Goal: Transaction & Acquisition: Purchase product/service

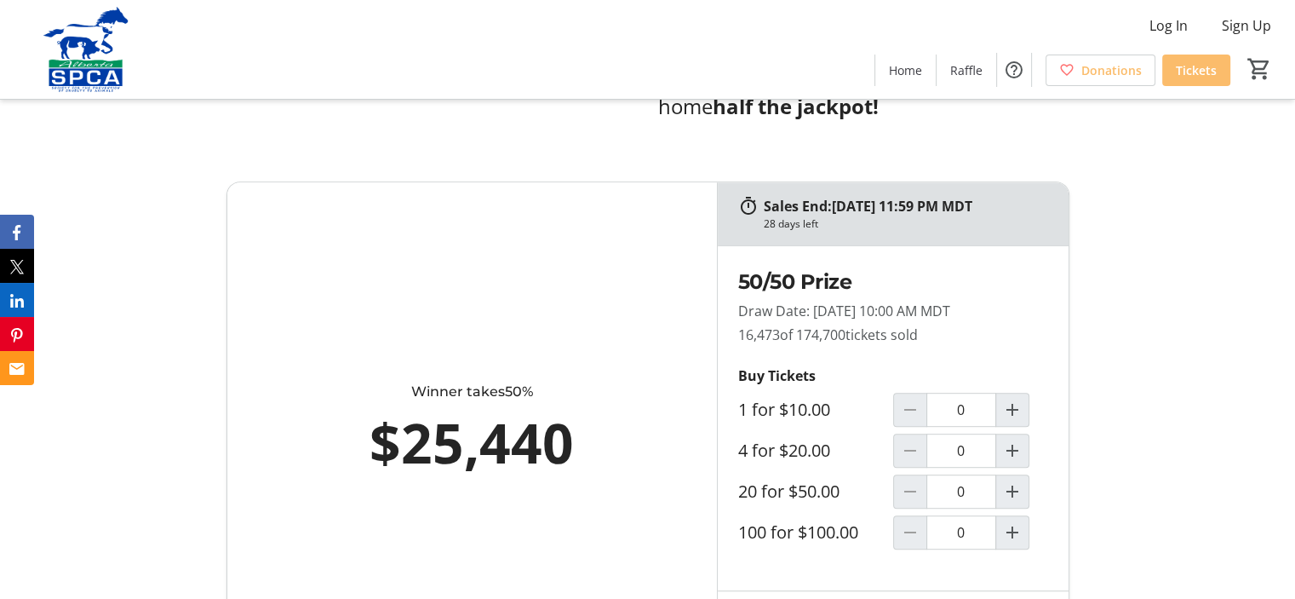
scroll to position [851, 0]
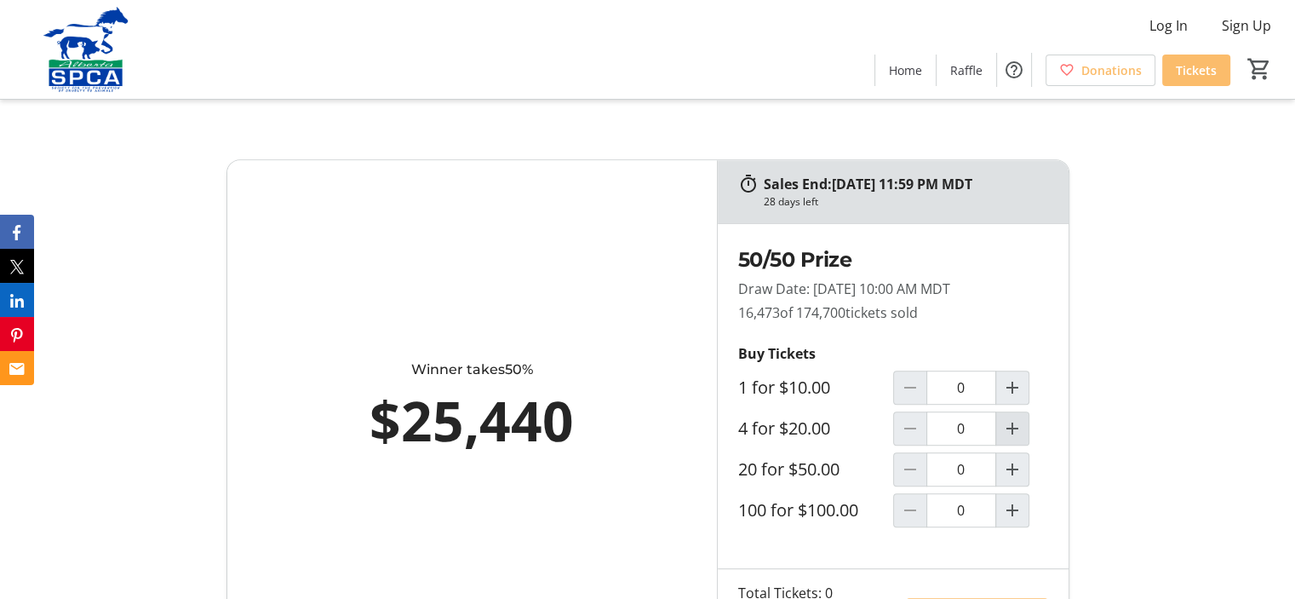
click at [1018, 424] on mat-icon "Increment by one" at bounding box center [1012, 428] width 20 height 20
type input "1"
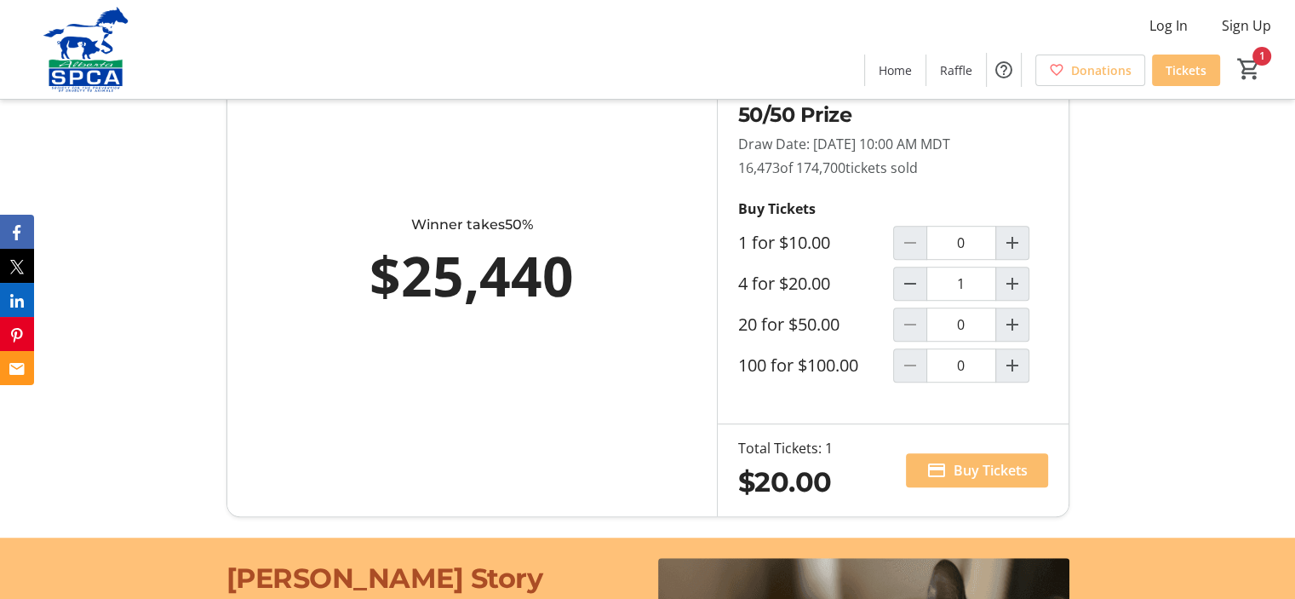
scroll to position [1022, 0]
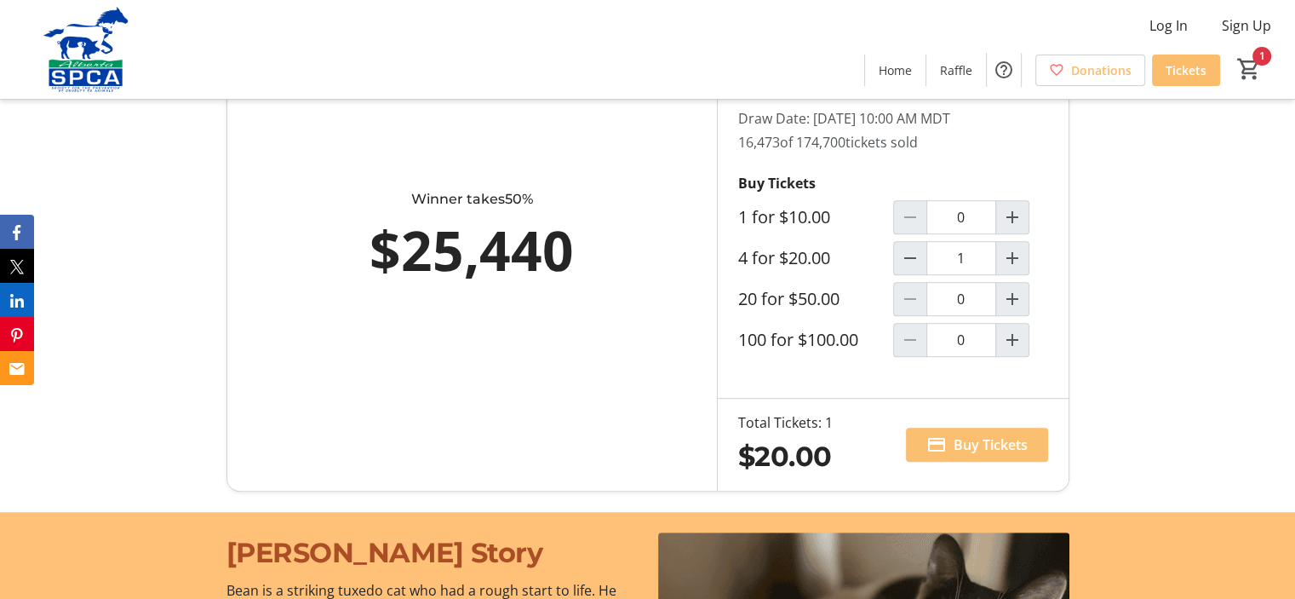
click at [988, 437] on span "Buy Tickets" at bounding box center [991, 444] width 74 height 20
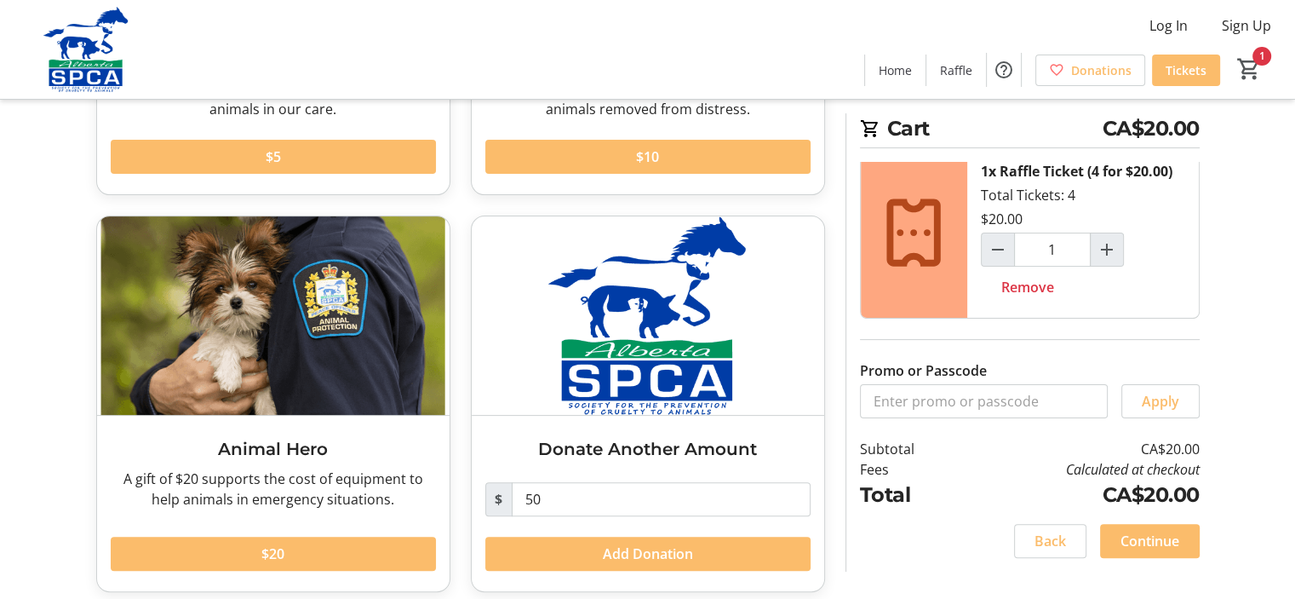
scroll to position [378, 0]
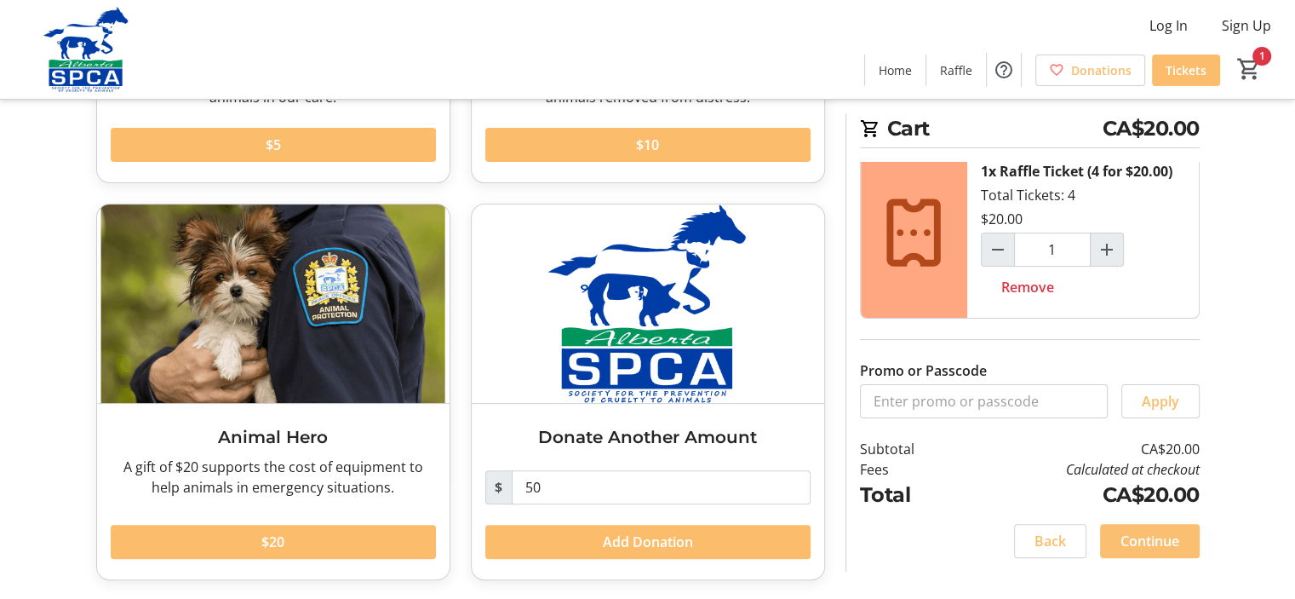
click at [1147, 537] on span "Continue" at bounding box center [1149, 540] width 59 height 20
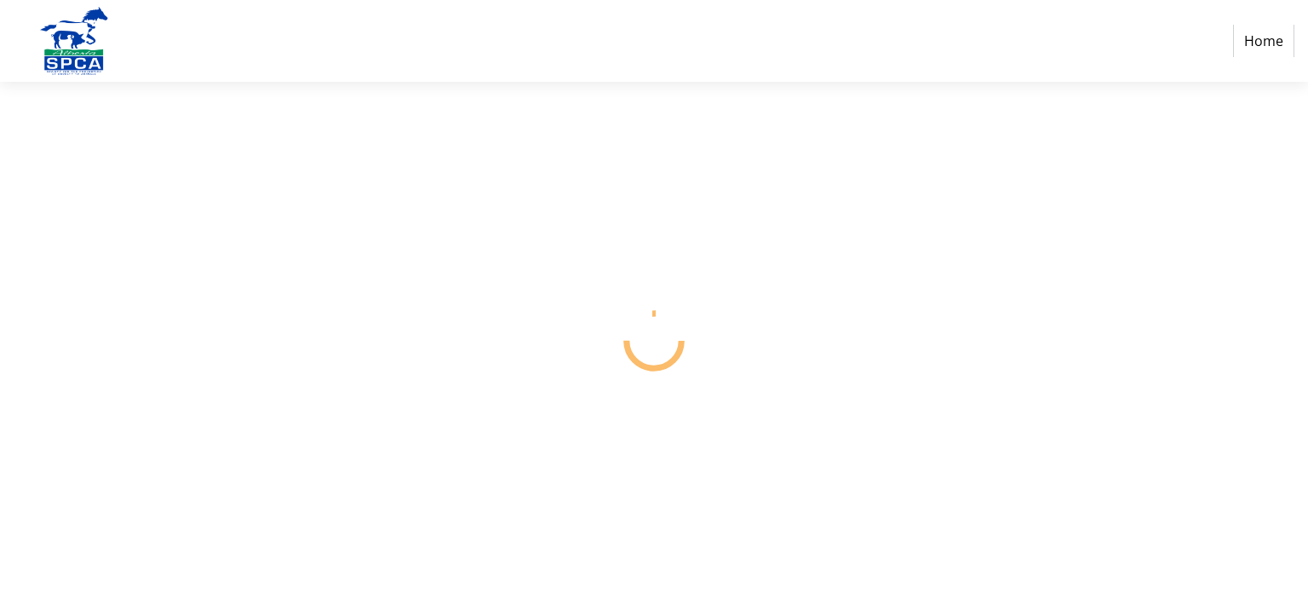
select select "CA"
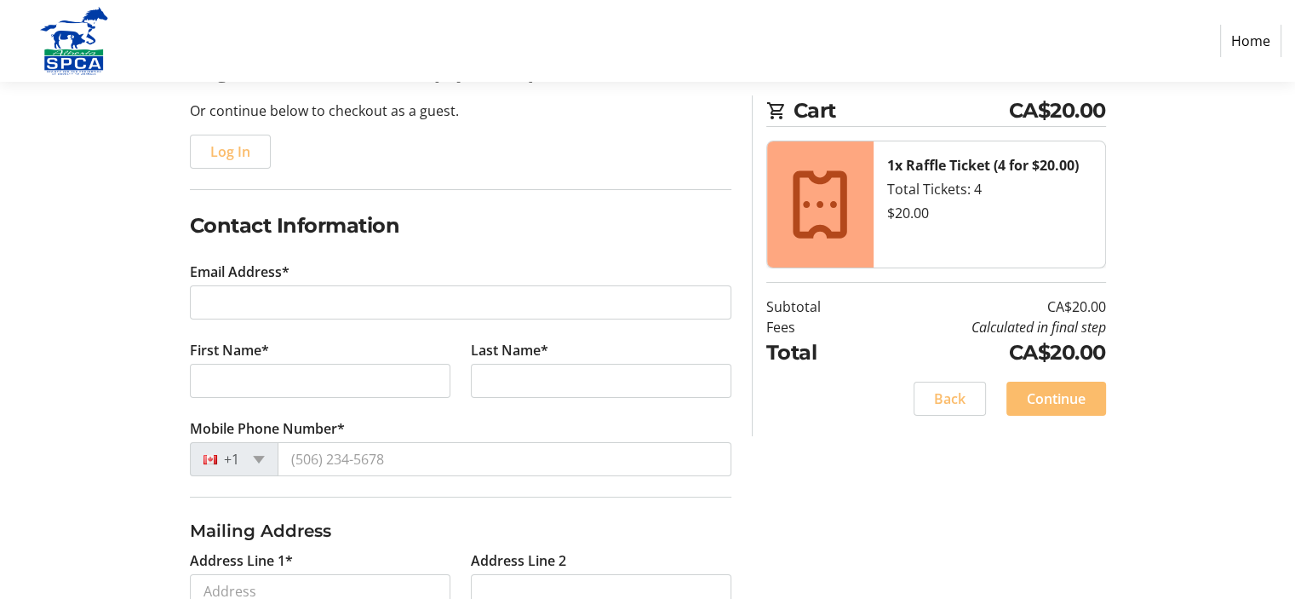
scroll to position [170, 0]
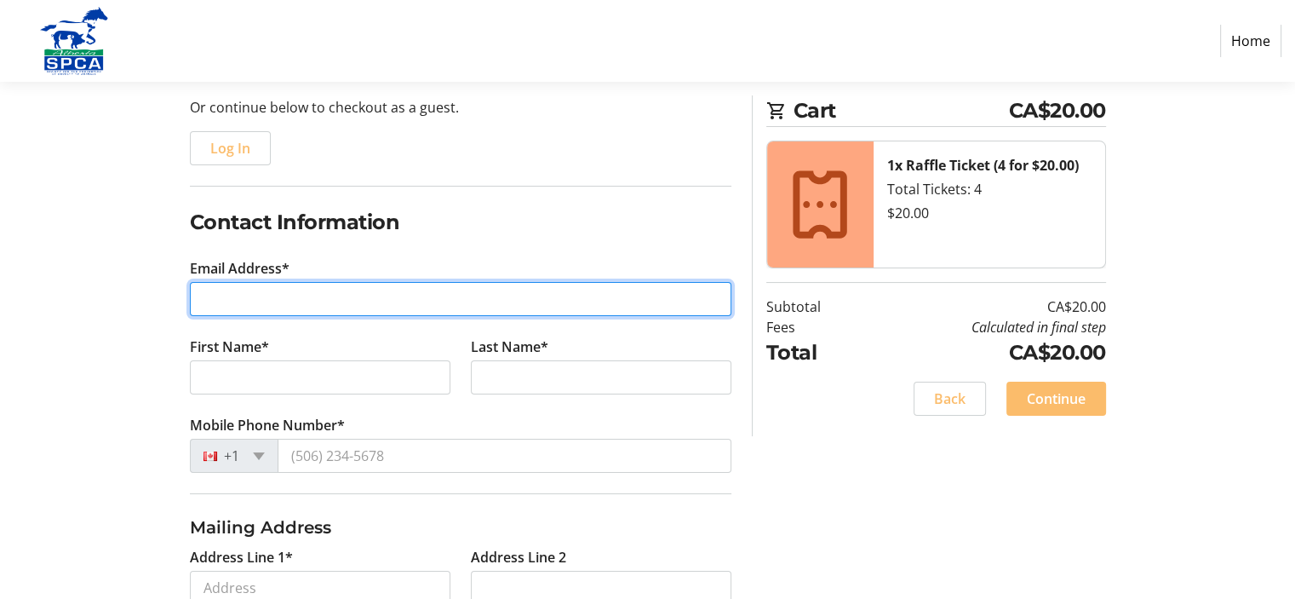
click at [261, 302] on input "Email Address*" at bounding box center [460, 299] width 541 height 34
type input "[EMAIL_ADDRESS][DOMAIN_NAME]"
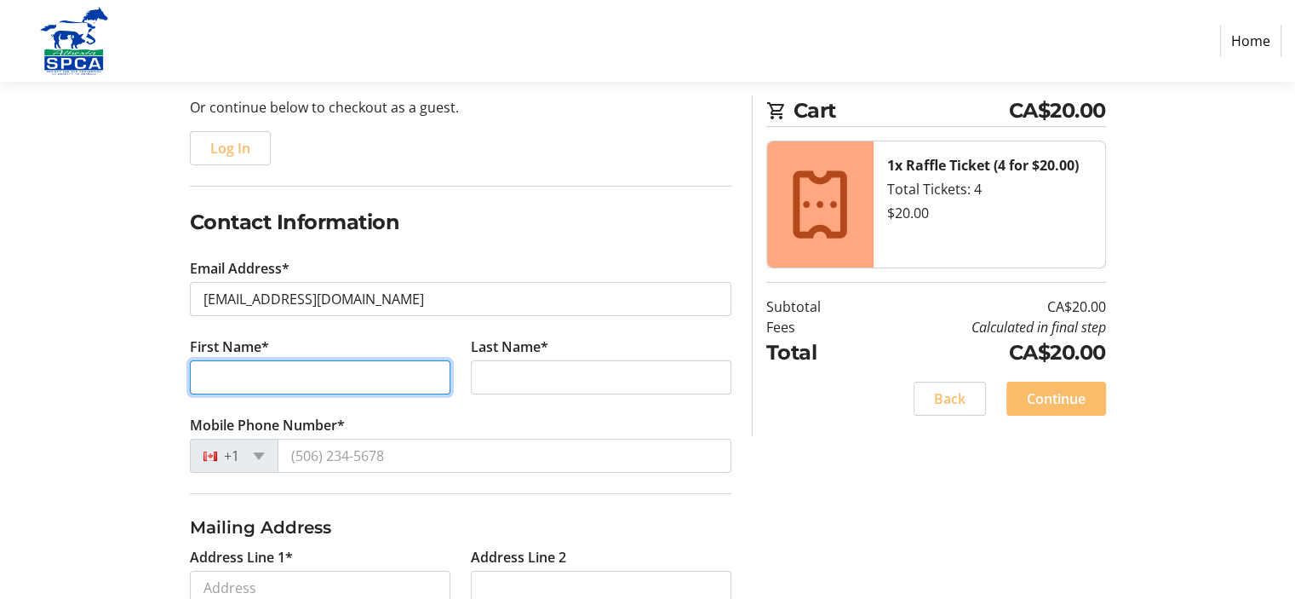
type input "[PERSON_NAME]"
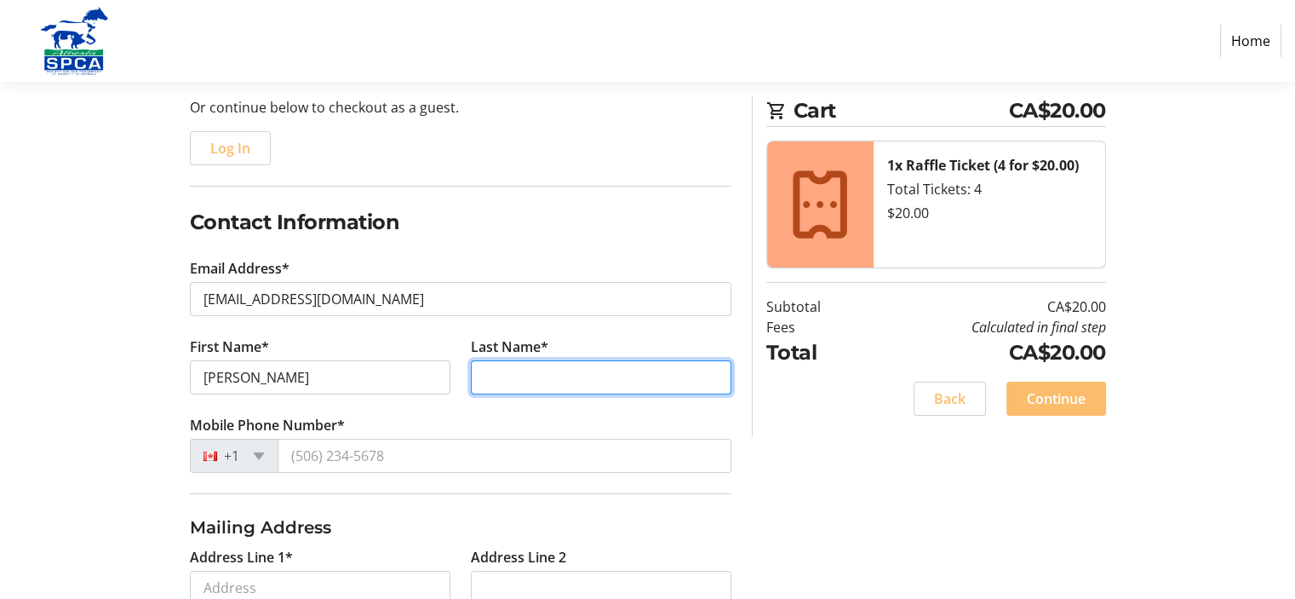
type input "[PERSON_NAME]"
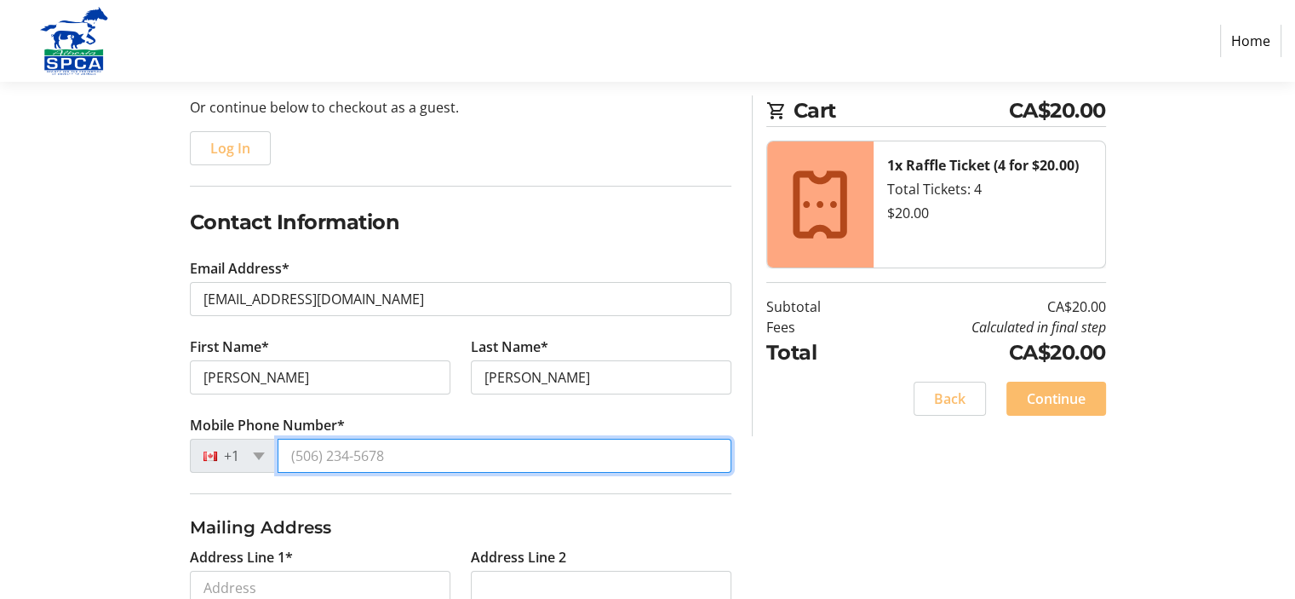
type input "[PHONE_NUMBER]"
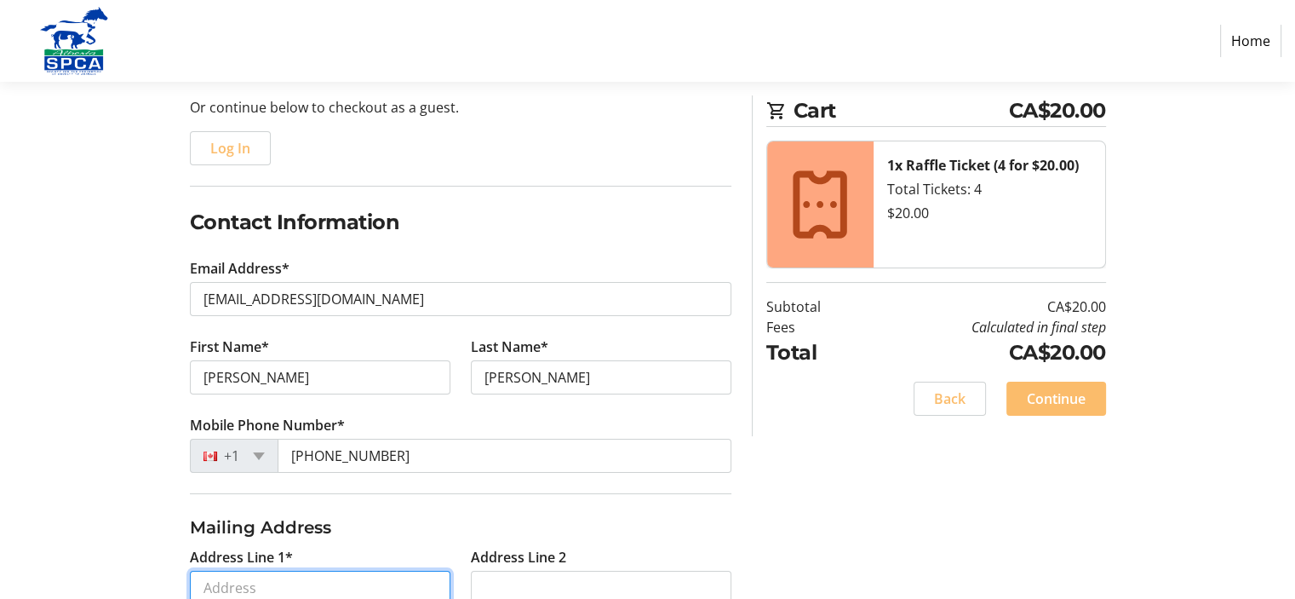
type input "[STREET_ADDRESS]"
type input "[GEOGRAPHIC_DATA]"
select select "AB"
type input "T8L 3G1"
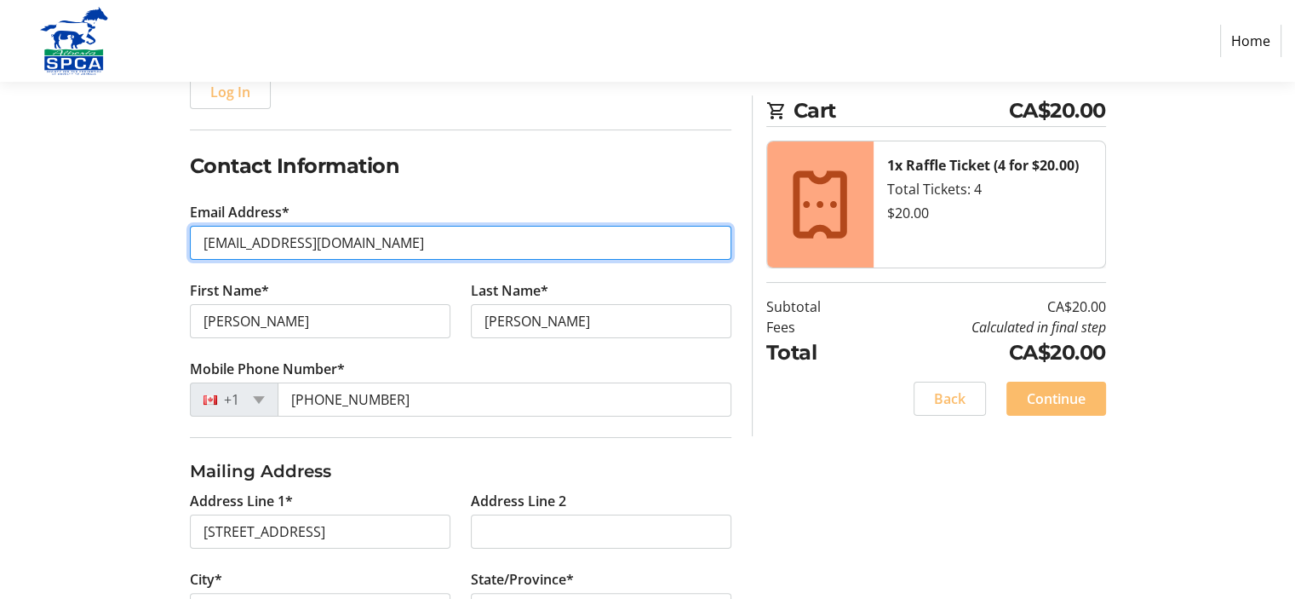
scroll to position [341, 0]
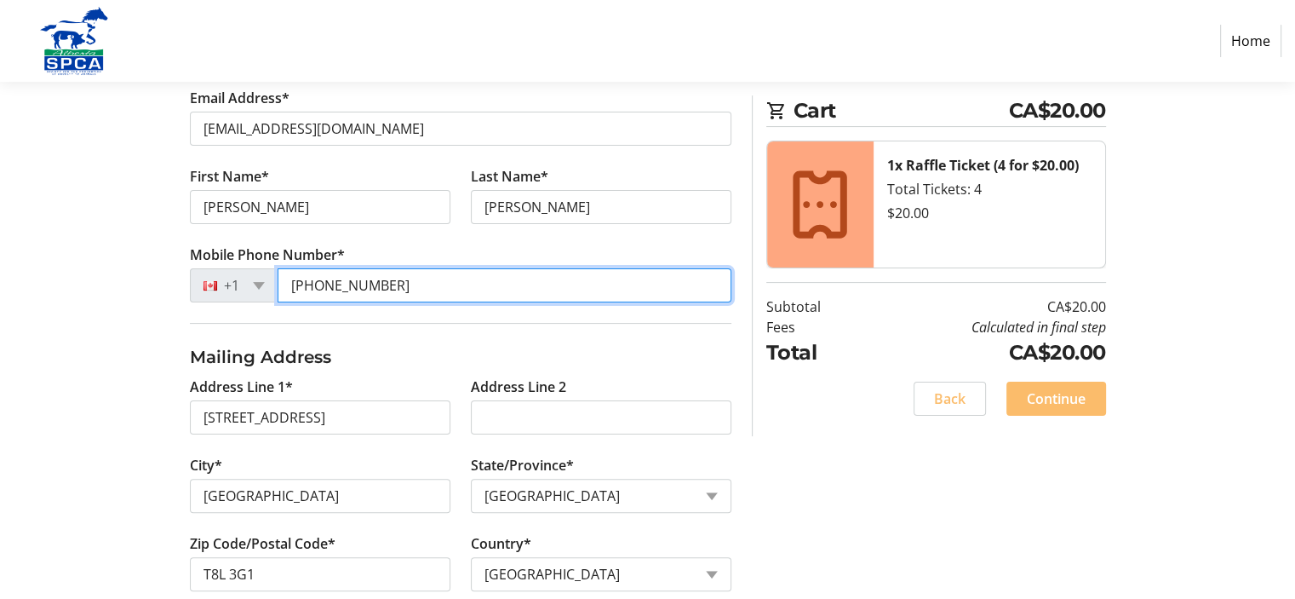
click at [364, 281] on input "[PHONE_NUMBER]" at bounding box center [505, 285] width 454 height 34
type input "[PHONE_NUMBER]"
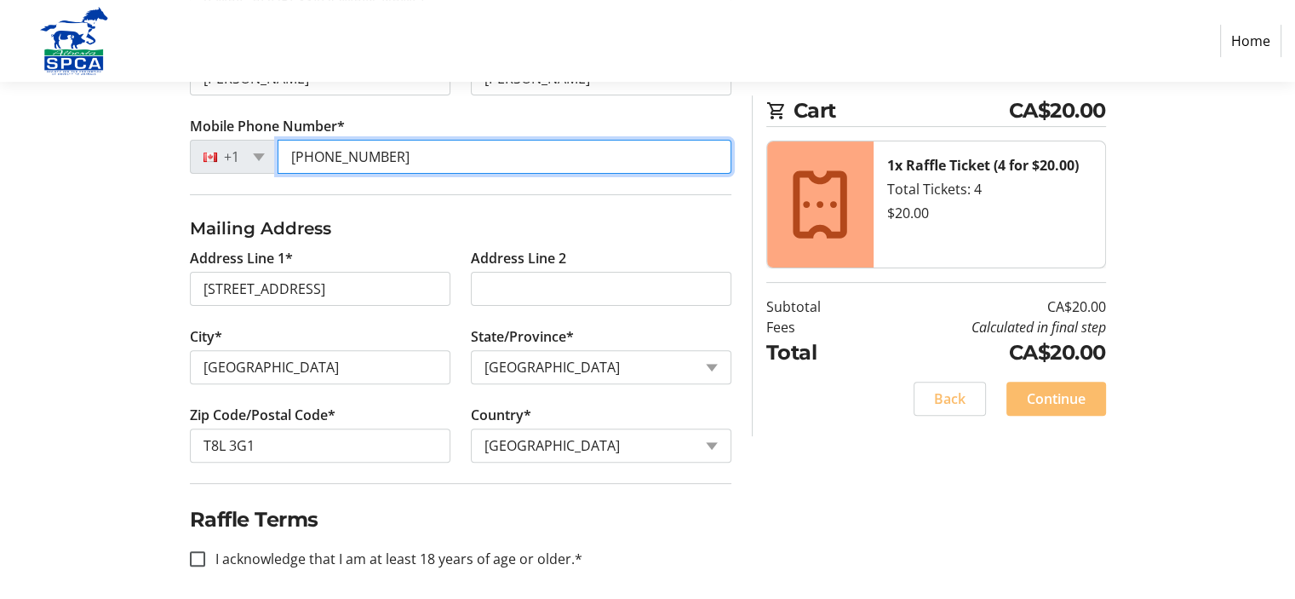
scroll to position [477, 0]
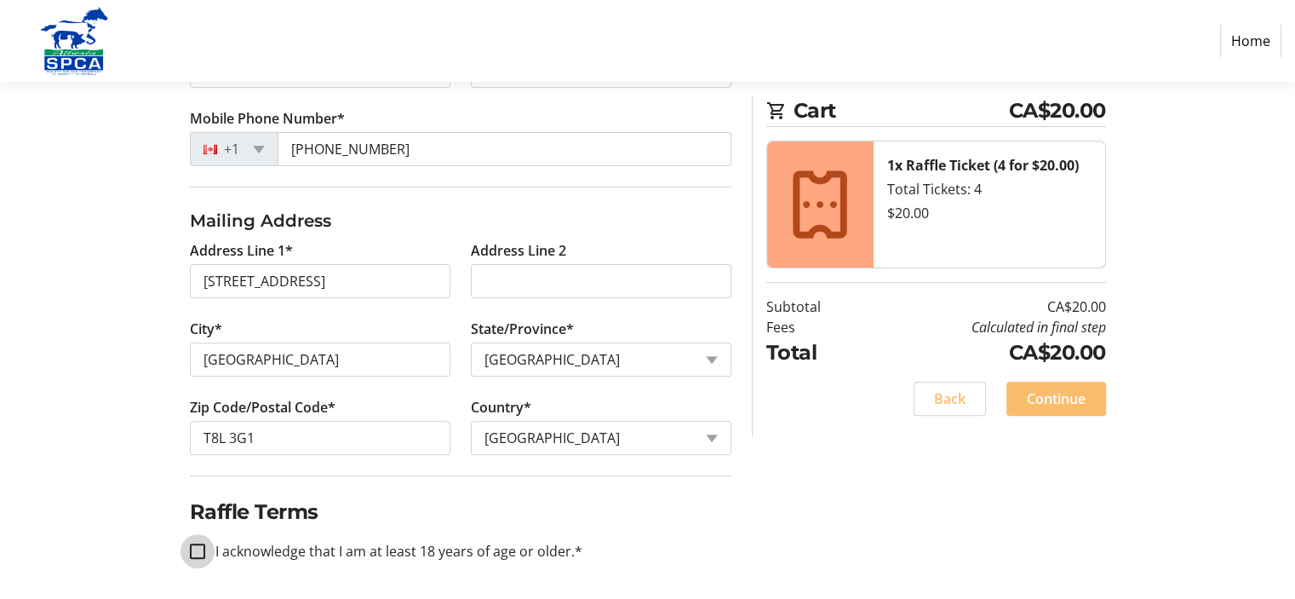
click at [198, 547] on input "I acknowledge that I am at least 18 years of age or older.*" at bounding box center [197, 550] width 15 height 15
checkbox input "true"
click at [1039, 394] on span "Continue" at bounding box center [1056, 398] width 59 height 20
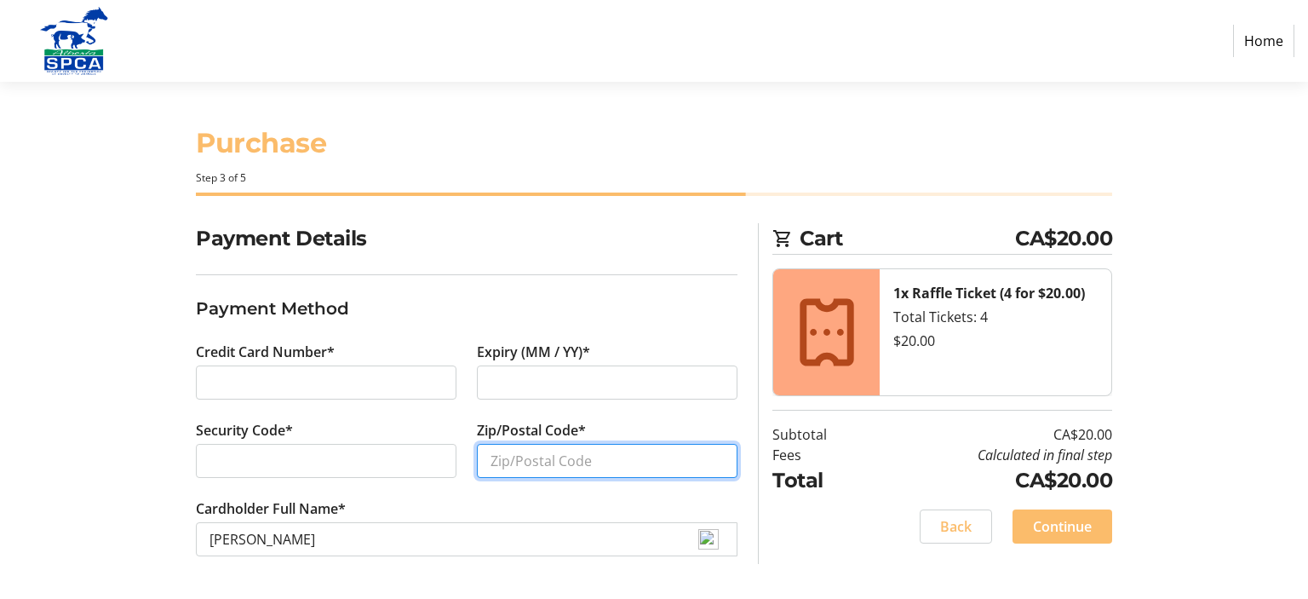
click at [511, 444] on input "Zip/Postal Code*" at bounding box center [607, 461] width 261 height 34
type input "t8l 3g1"
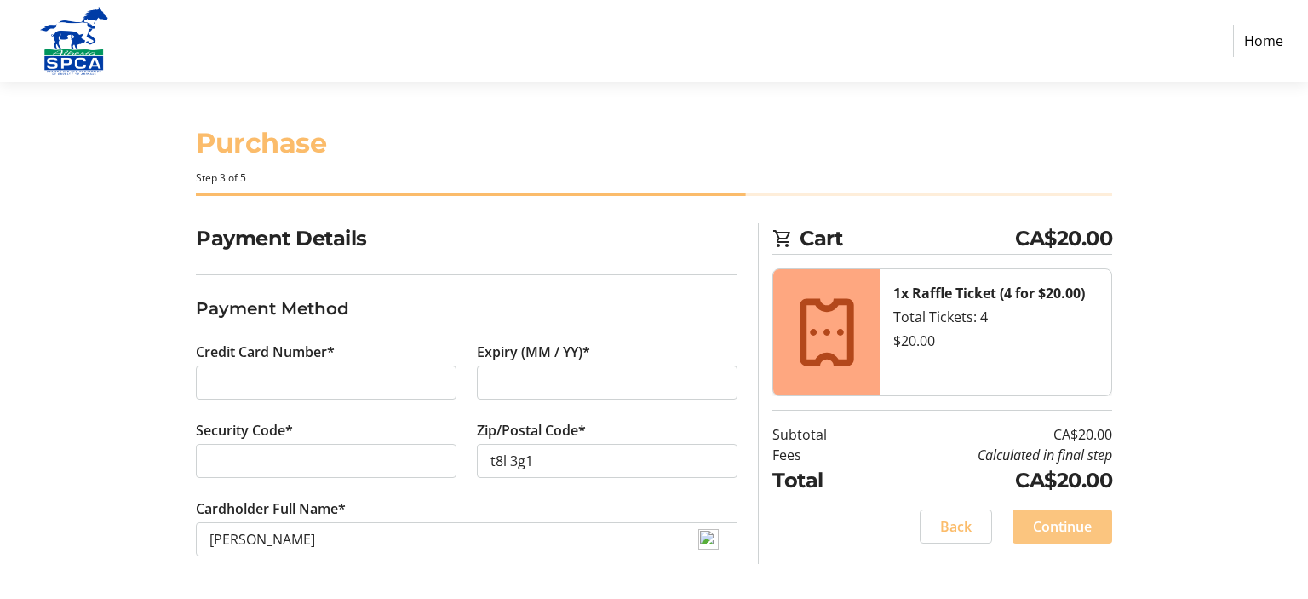
click at [1052, 518] on span "Continue" at bounding box center [1062, 526] width 59 height 20
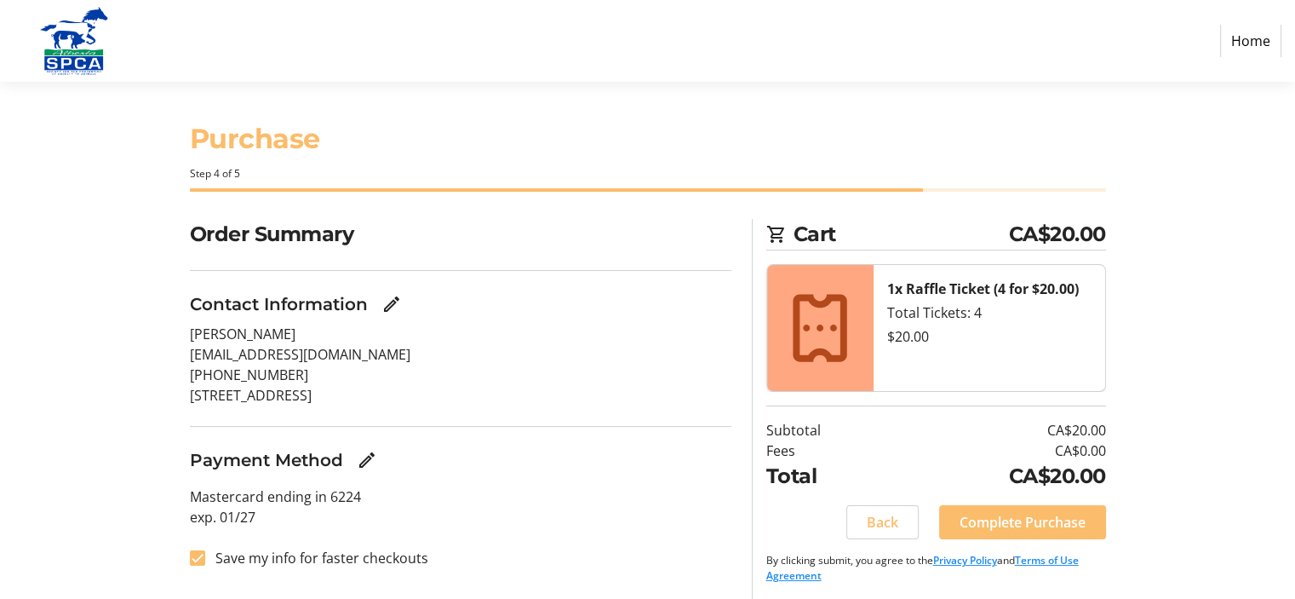
scroll to position [9, 0]
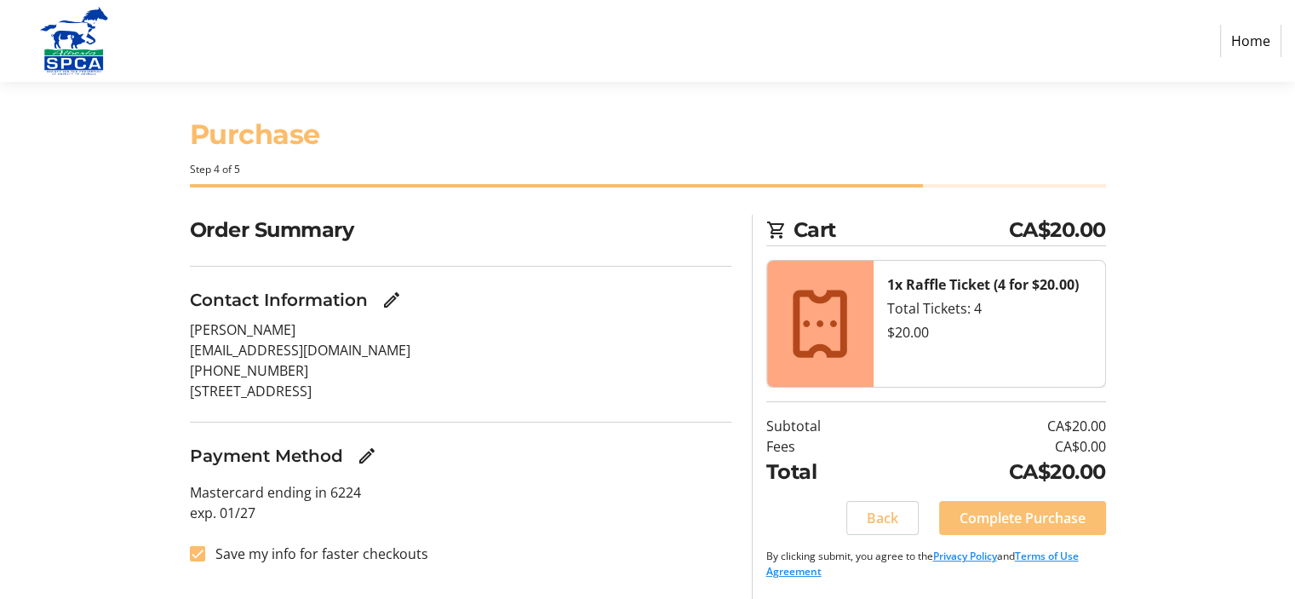
click at [1028, 513] on span "Complete Purchase" at bounding box center [1022, 517] width 126 height 20
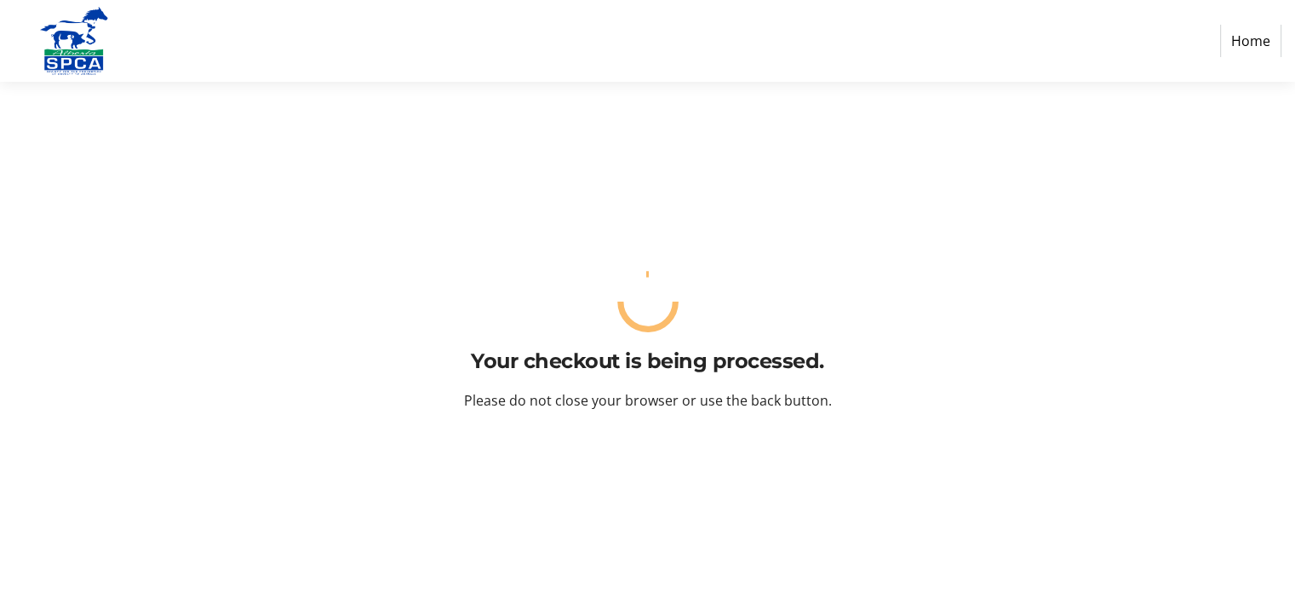
scroll to position [0, 0]
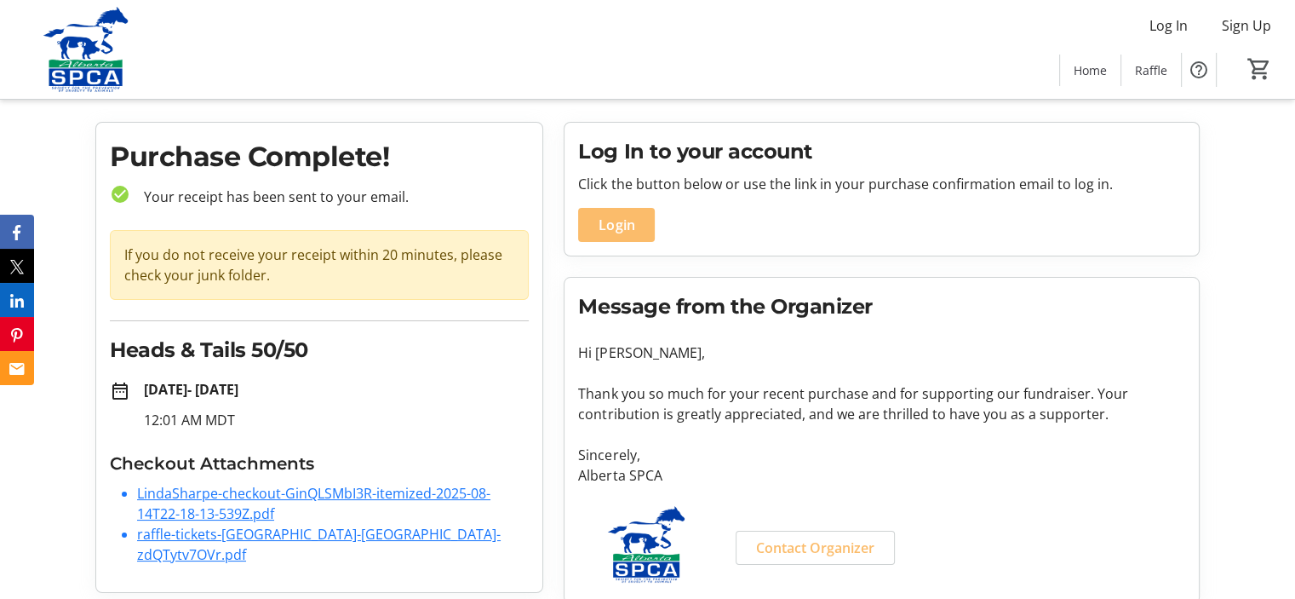
scroll to position [51, 0]
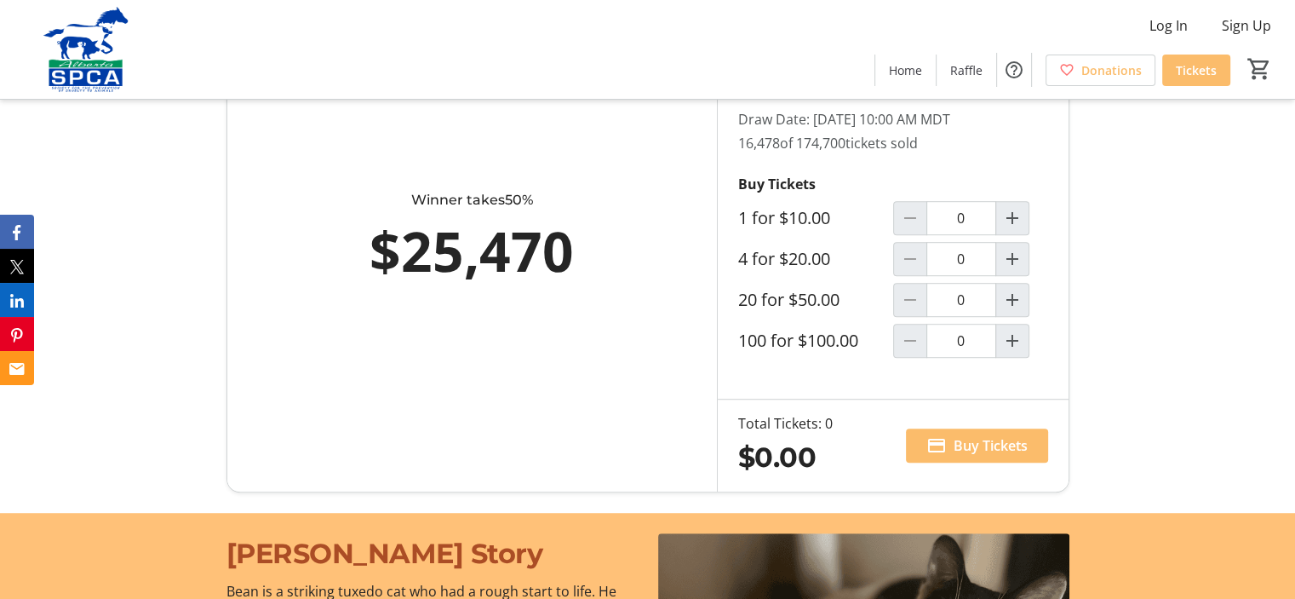
scroll to position [1022, 0]
